Goal: Transaction & Acquisition: Download file/media

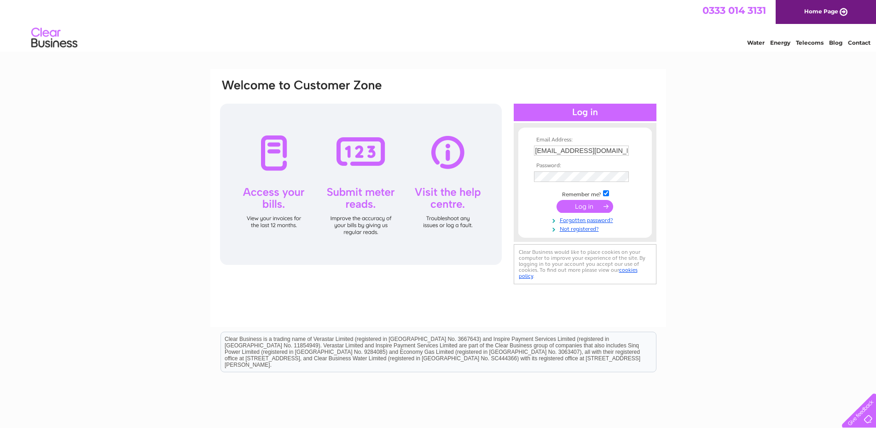
click at [587, 204] on input "submit" at bounding box center [585, 206] width 57 height 13
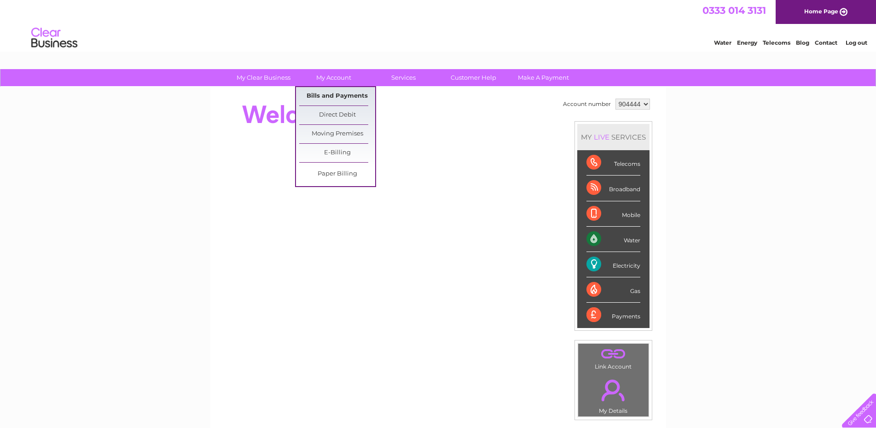
click at [336, 94] on link "Bills and Payments" at bounding box center [337, 96] width 76 height 18
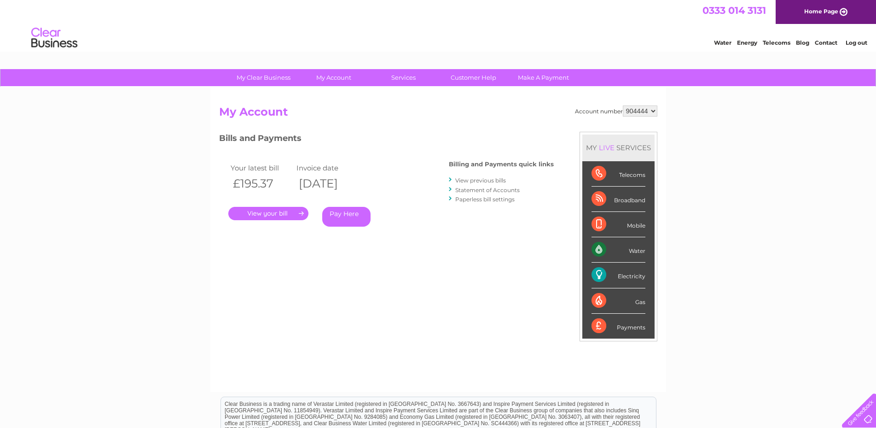
click at [277, 213] on link "." at bounding box center [268, 213] width 80 height 13
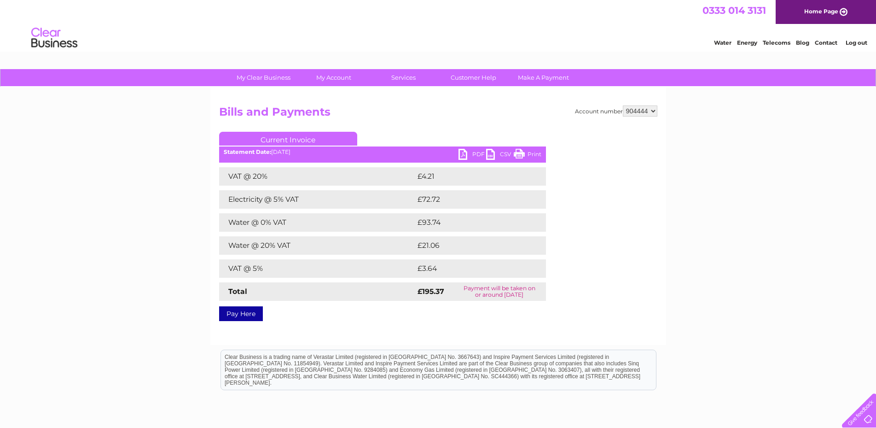
click at [465, 154] on link "PDF" at bounding box center [473, 155] width 28 height 13
click at [624, 8] on div "0333 014 3131 Home Page" at bounding box center [438, 12] width 876 height 24
